Goal: Find specific page/section: Find specific page/section

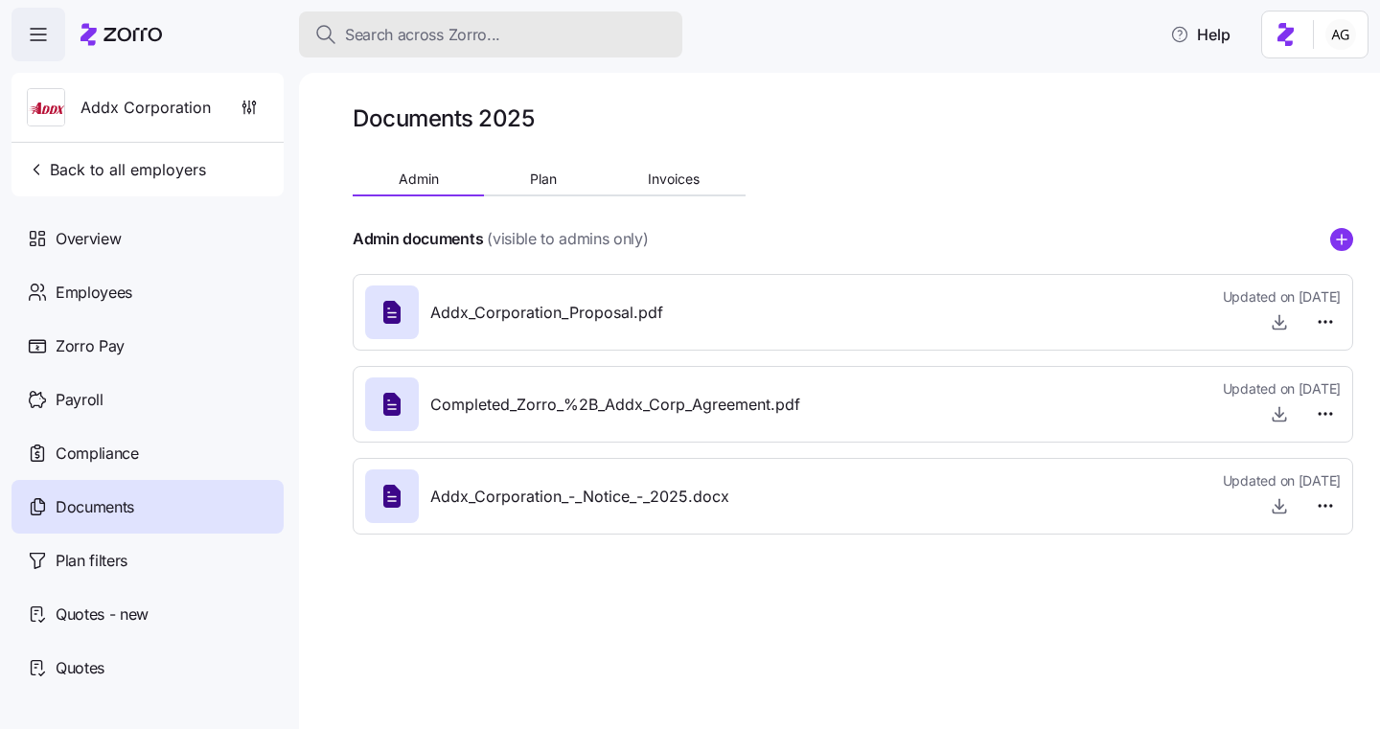
click at [400, 44] on span "Search across Zorro..." at bounding box center [422, 35] width 155 height 24
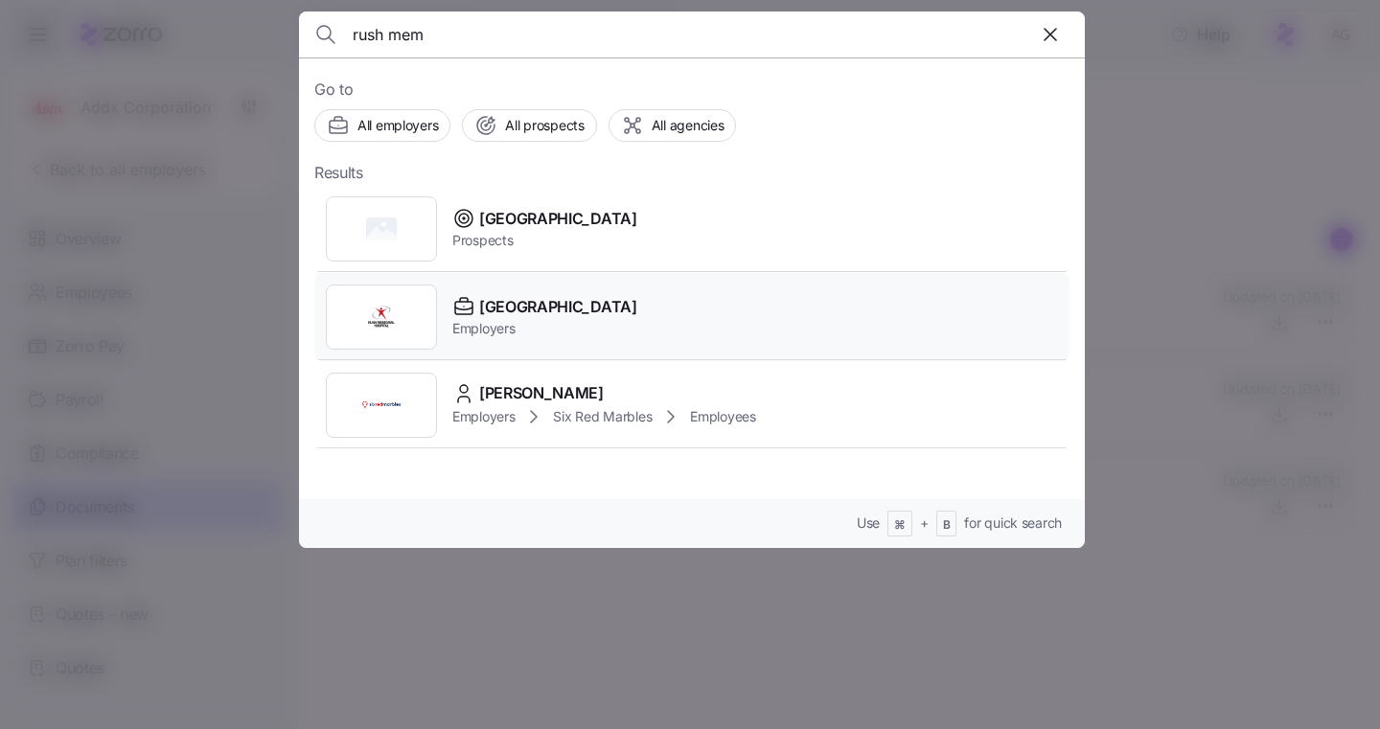
type input "rush mem"
click at [524, 320] on span "Employers" at bounding box center [544, 328] width 185 height 19
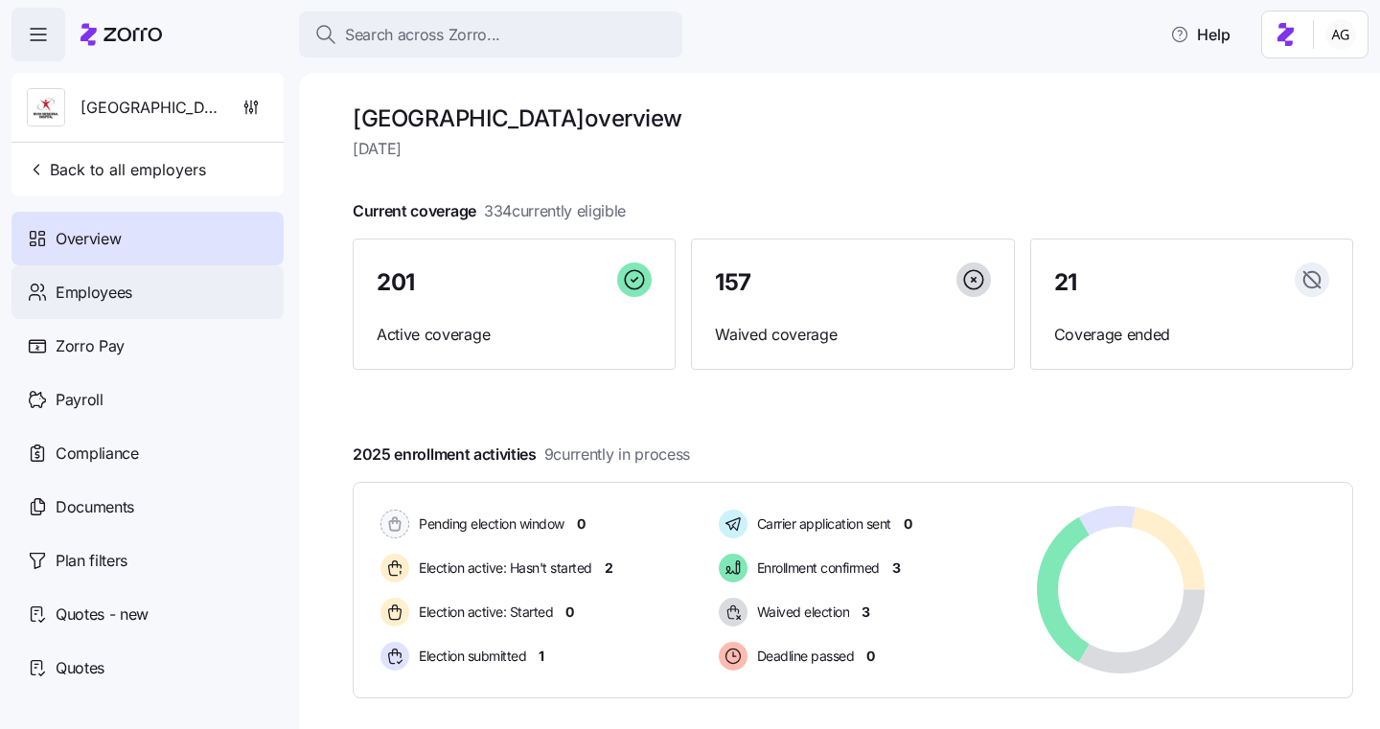
click at [153, 296] on div "Employees" at bounding box center [147, 292] width 272 height 54
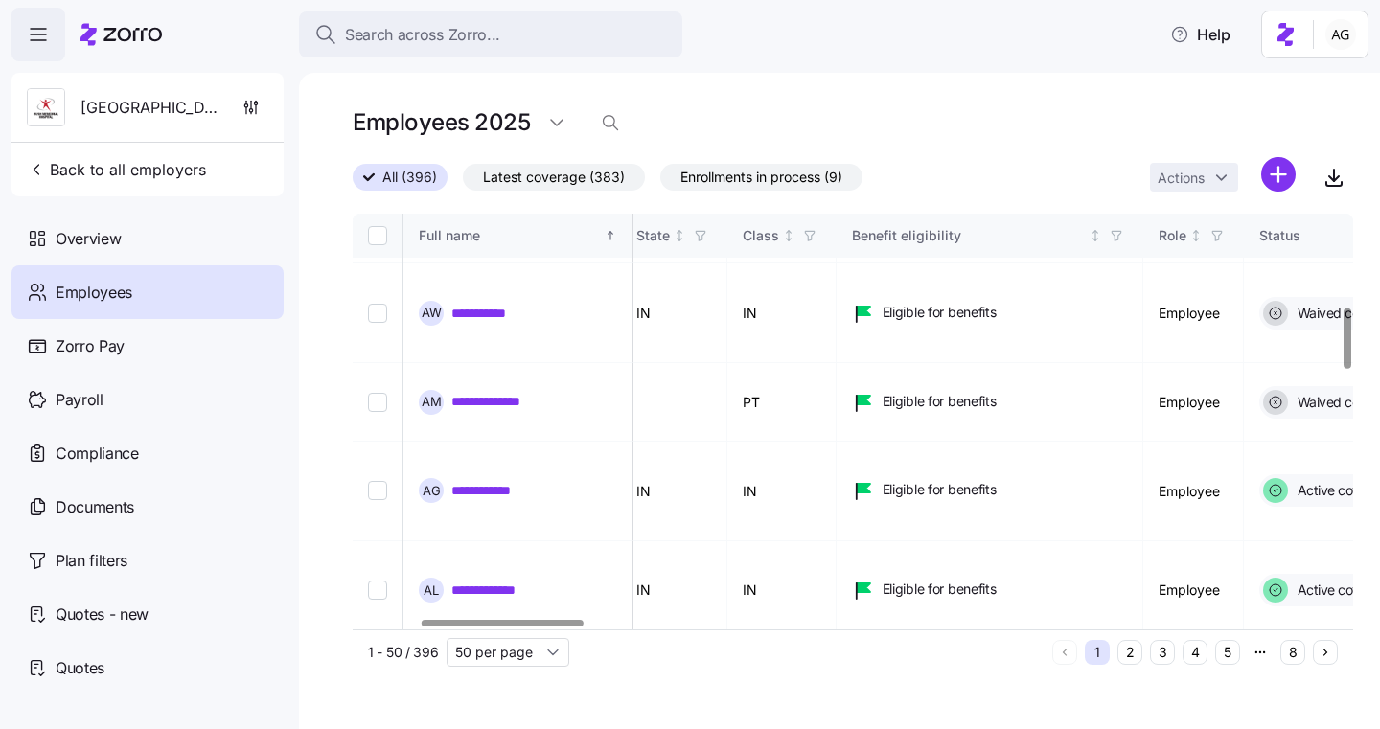
scroll to position [0, 414]
